Goal: Information Seeking & Learning: Learn about a topic

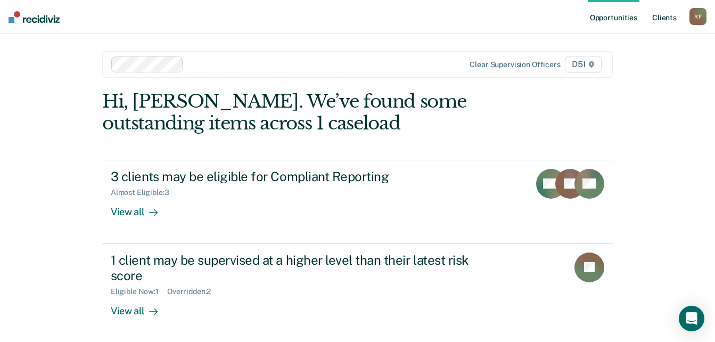
click at [663, 20] on link "Client s" at bounding box center [664, 17] width 29 height 34
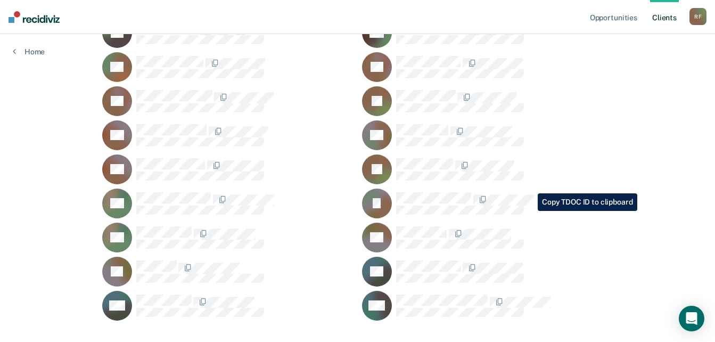
scroll to position [1151, 0]
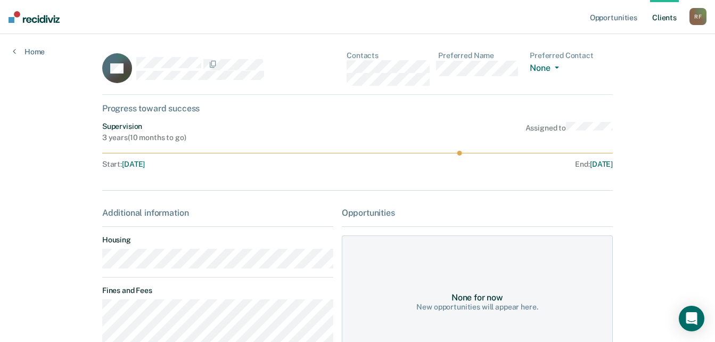
click at [96, 260] on main "BV Contacts Preferred Name Preferred Contact None Call Text Email None Progress…" at bounding box center [357, 290] width 536 height 513
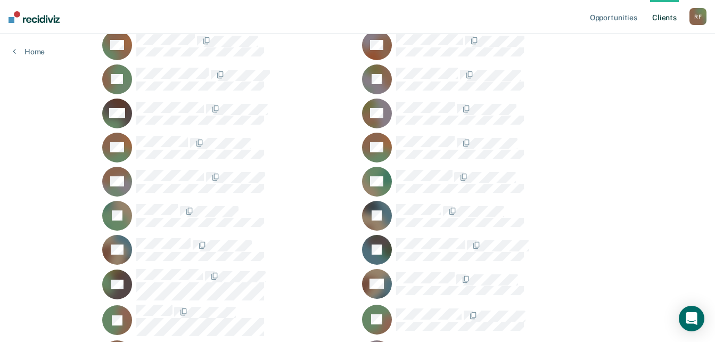
scroll to position [193, 0]
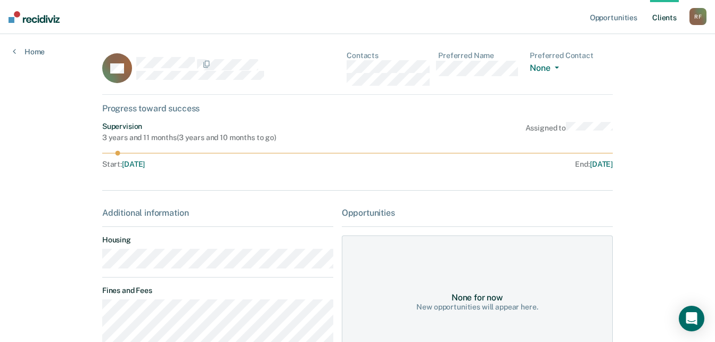
click at [93, 265] on main "AB Contacts Preferred Name Preferred Contact None Call Text Email None Progress…" at bounding box center [357, 247] width 536 height 427
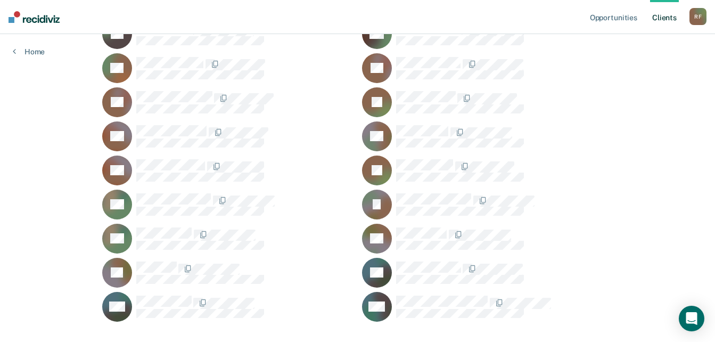
scroll to position [1151, 0]
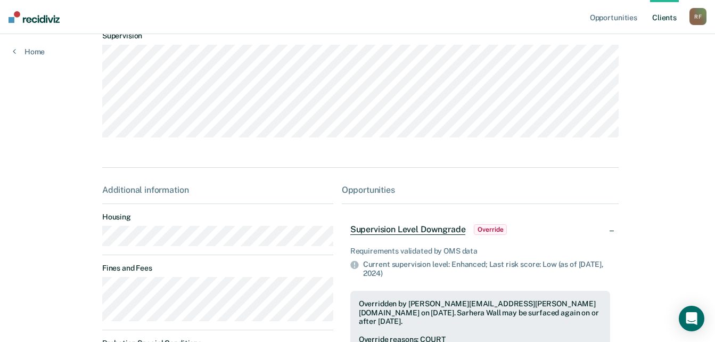
scroll to position [106, 0]
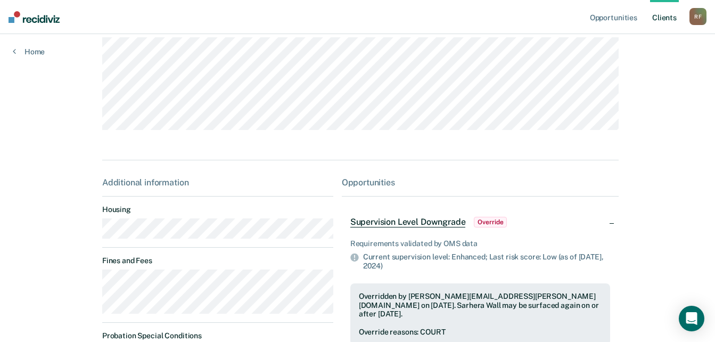
click at [90, 237] on main "SW Contacts Preferred Name Preferred Contact None Call Text Email None Progress…" at bounding box center [357, 179] width 536 height 503
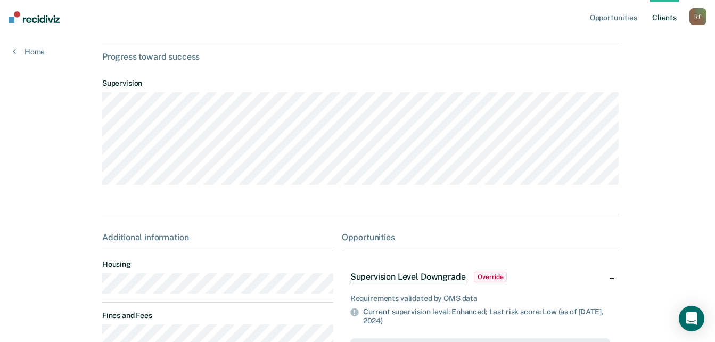
scroll to position [0, 0]
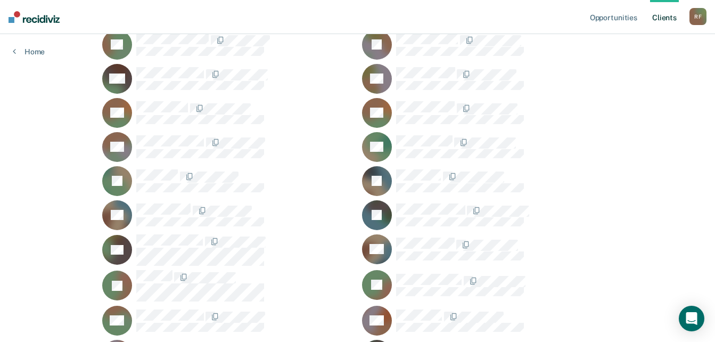
scroll to position [87, 0]
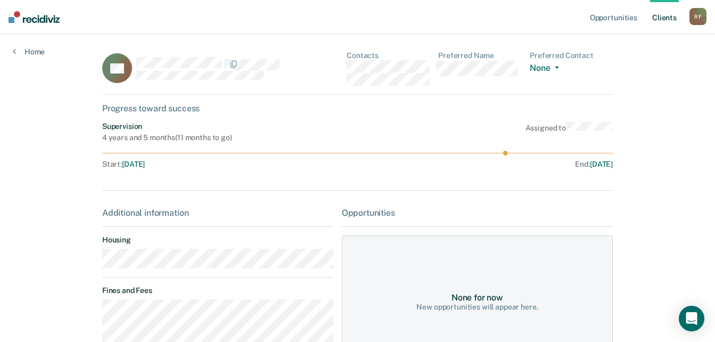
click at [93, 266] on main "CA Contacts Preferred Name Preferred Contact None Call Text Email None Progress…" at bounding box center [357, 258] width 536 height 448
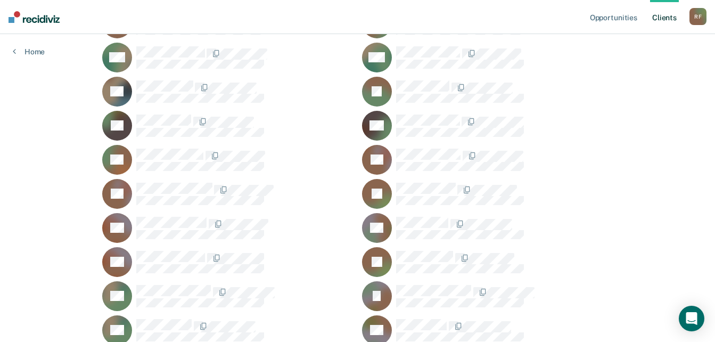
scroll to position [1044, 0]
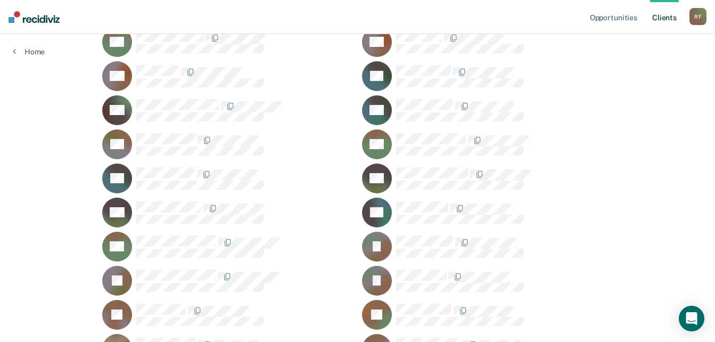
scroll to position [459, 0]
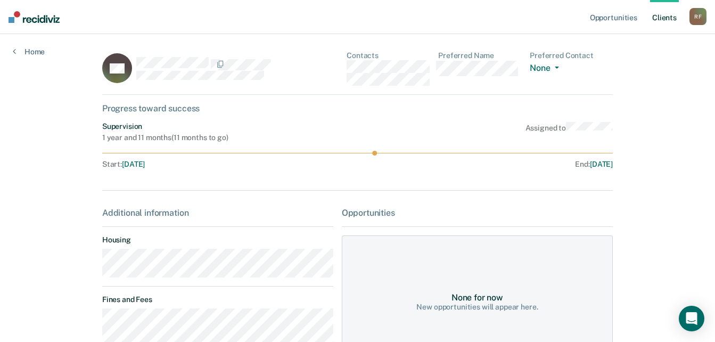
click at [98, 268] on main "KH Contacts Preferred Name Preferred Contact None Call Text Email None Progress…" at bounding box center [357, 252] width 536 height 436
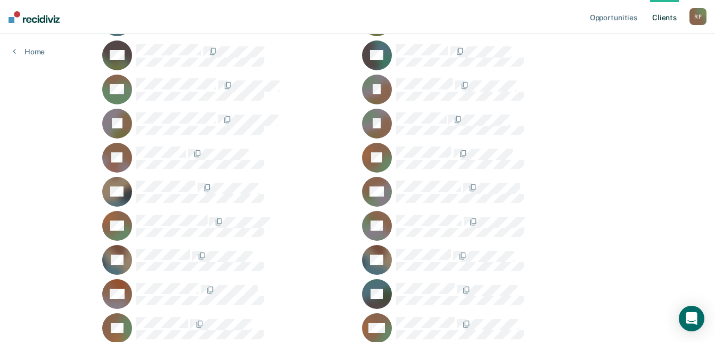
scroll to position [672, 0]
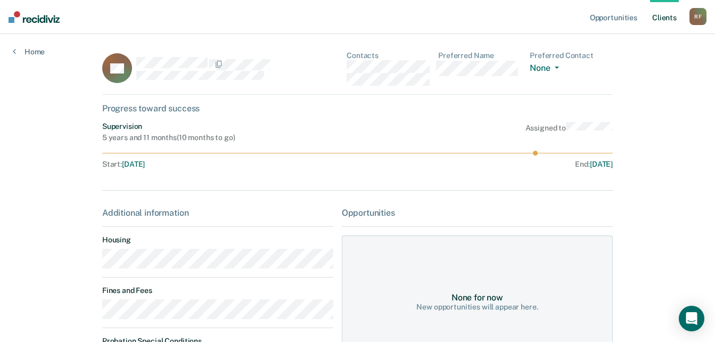
click at [96, 262] on main "BK Contacts Preferred Name Preferred Contact None Call Text Email None Progress…" at bounding box center [357, 283] width 536 height 499
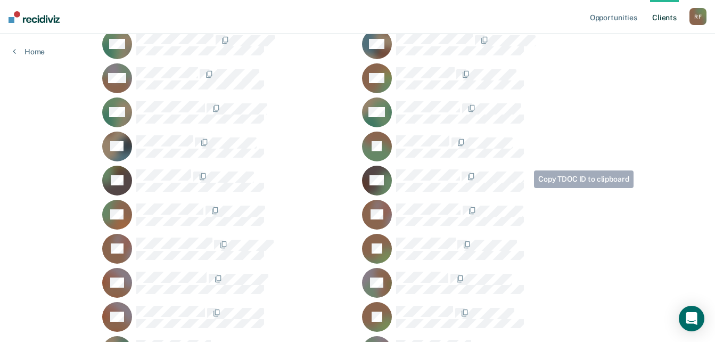
scroll to position [991, 0]
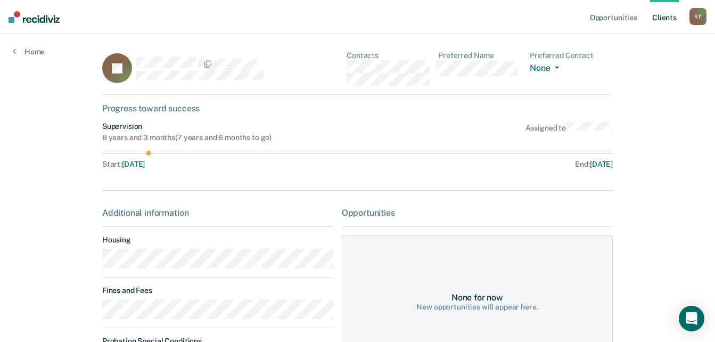
click at [94, 265] on main "JS Contacts Preferred Name Preferred Contact None Call Text Email None Progress…" at bounding box center [357, 269] width 536 height 470
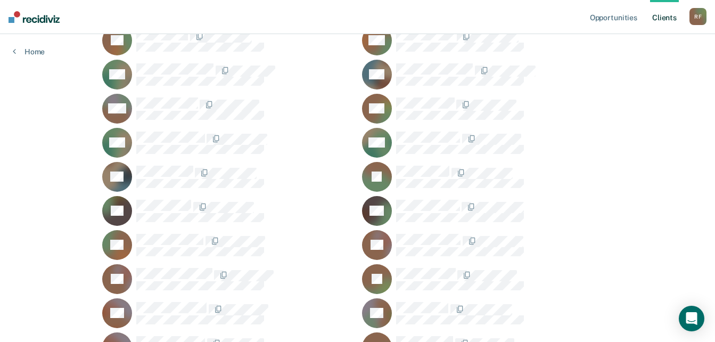
scroll to position [938, 0]
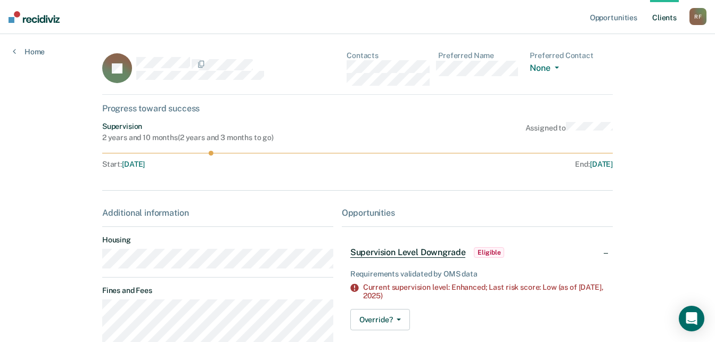
click at [98, 263] on main "JP Contacts Preferred Name Preferred Contact None Call Text Email None Progress…" at bounding box center [357, 294] width 536 height 521
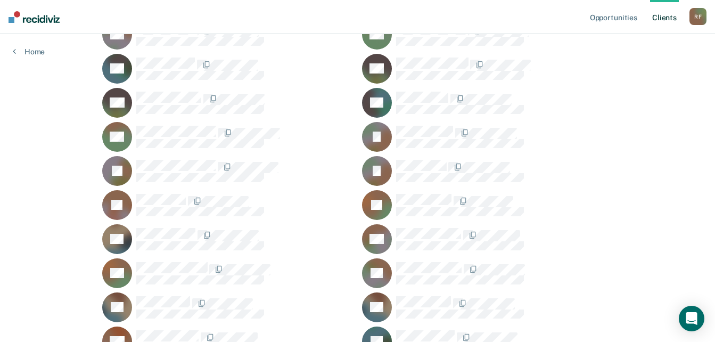
scroll to position [619, 0]
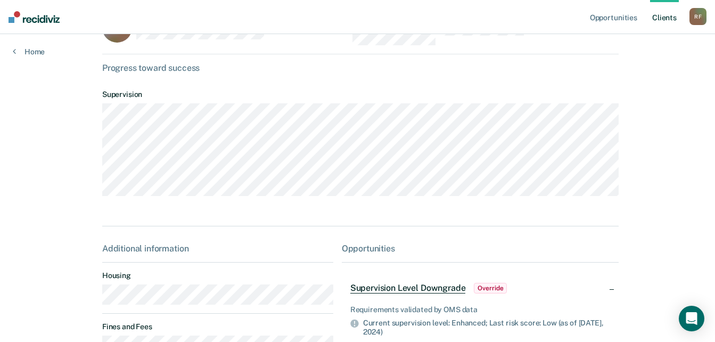
scroll to position [106, 0]
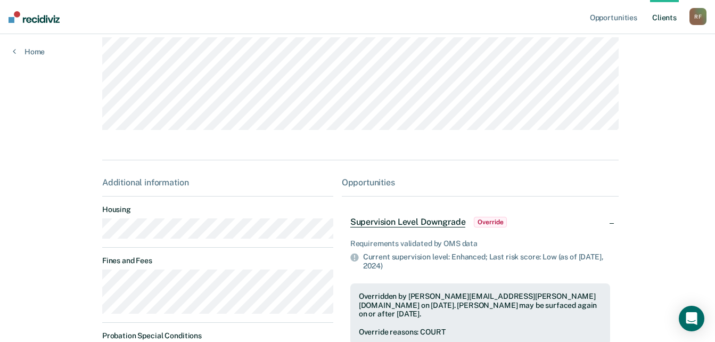
click at [93, 243] on main "JJ Contacts Preferred Name Preferred Contact None Call Text Email None Progress…" at bounding box center [357, 179] width 536 height 503
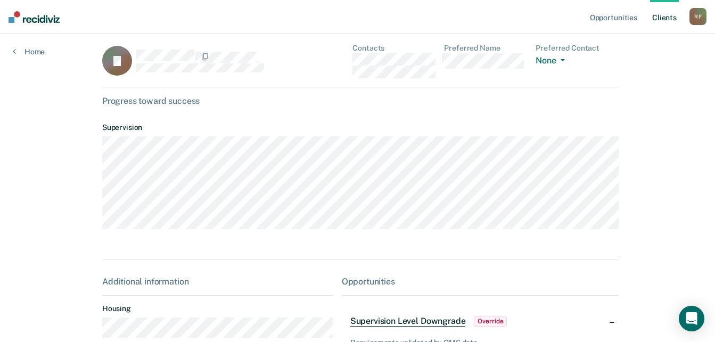
scroll to position [0, 0]
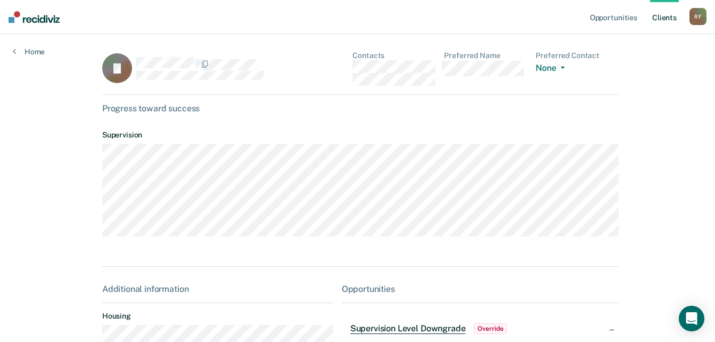
click at [345, 65] on div "JJ Contacts Preferred Name Preferred Contact None Call Text Email None" at bounding box center [360, 73] width 517 height 44
click at [346, 68] on div "JJ Contacts Preferred Name Preferred Contact None Call Text Email None" at bounding box center [360, 73] width 517 height 44
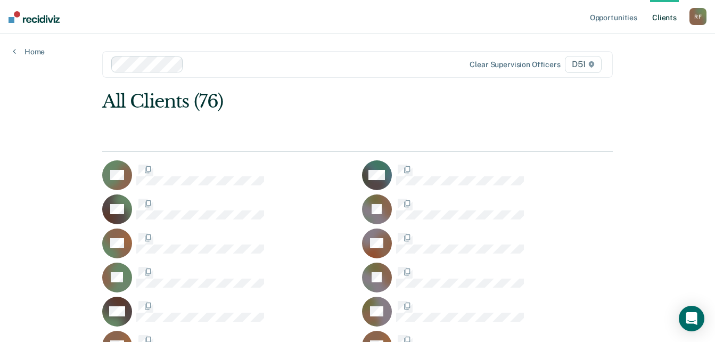
scroll to position [619, 0]
